Goal: Find specific page/section: Find specific page/section

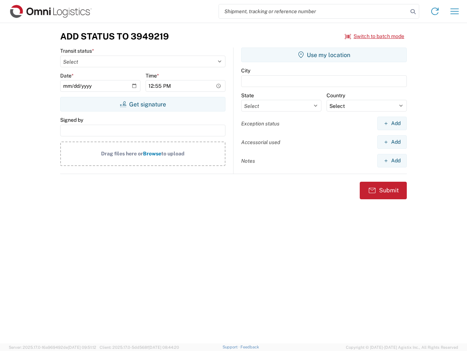
click at [314, 11] on input "search" at bounding box center [313, 11] width 189 height 14
click at [413, 12] on icon at bounding box center [413, 12] width 10 height 10
click at [435, 11] on icon at bounding box center [435, 11] width 12 height 12
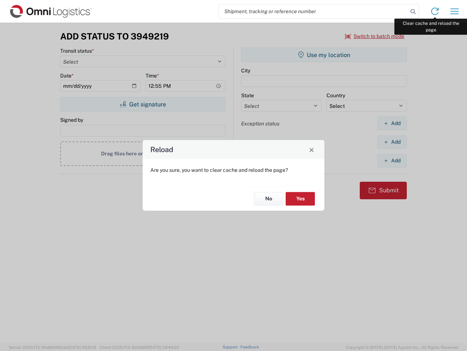
click at [455, 11] on div "Reload Are you sure, you want to clear cache and reload the page? No Yes" at bounding box center [233, 175] width 467 height 351
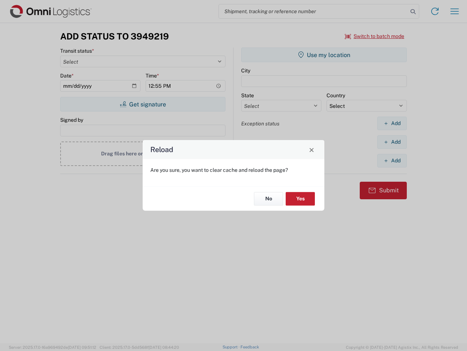
click at [375, 36] on div "Reload Are you sure, you want to clear cache and reload the page? No Yes" at bounding box center [233, 175] width 467 height 351
click at [143, 104] on div "Reload Are you sure, you want to clear cache and reload the page? No Yes" at bounding box center [233, 175] width 467 height 351
click at [324, 55] on div "Reload Are you sure, you want to clear cache and reload the page? No Yes" at bounding box center [233, 175] width 467 height 351
click at [392, 123] on div "Reload Are you sure, you want to clear cache and reload the page? No Yes" at bounding box center [233, 175] width 467 height 351
click at [392, 142] on div "Reload Are you sure, you want to clear cache and reload the page? No Yes" at bounding box center [233, 175] width 467 height 351
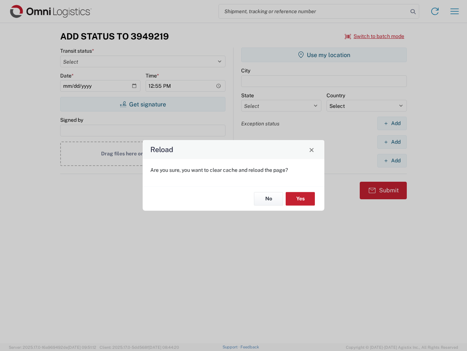
click at [392, 160] on div "Reload Are you sure, you want to clear cache and reload the page? No Yes" at bounding box center [233, 175] width 467 height 351
